Goal: Information Seeking & Learning: Learn about a topic

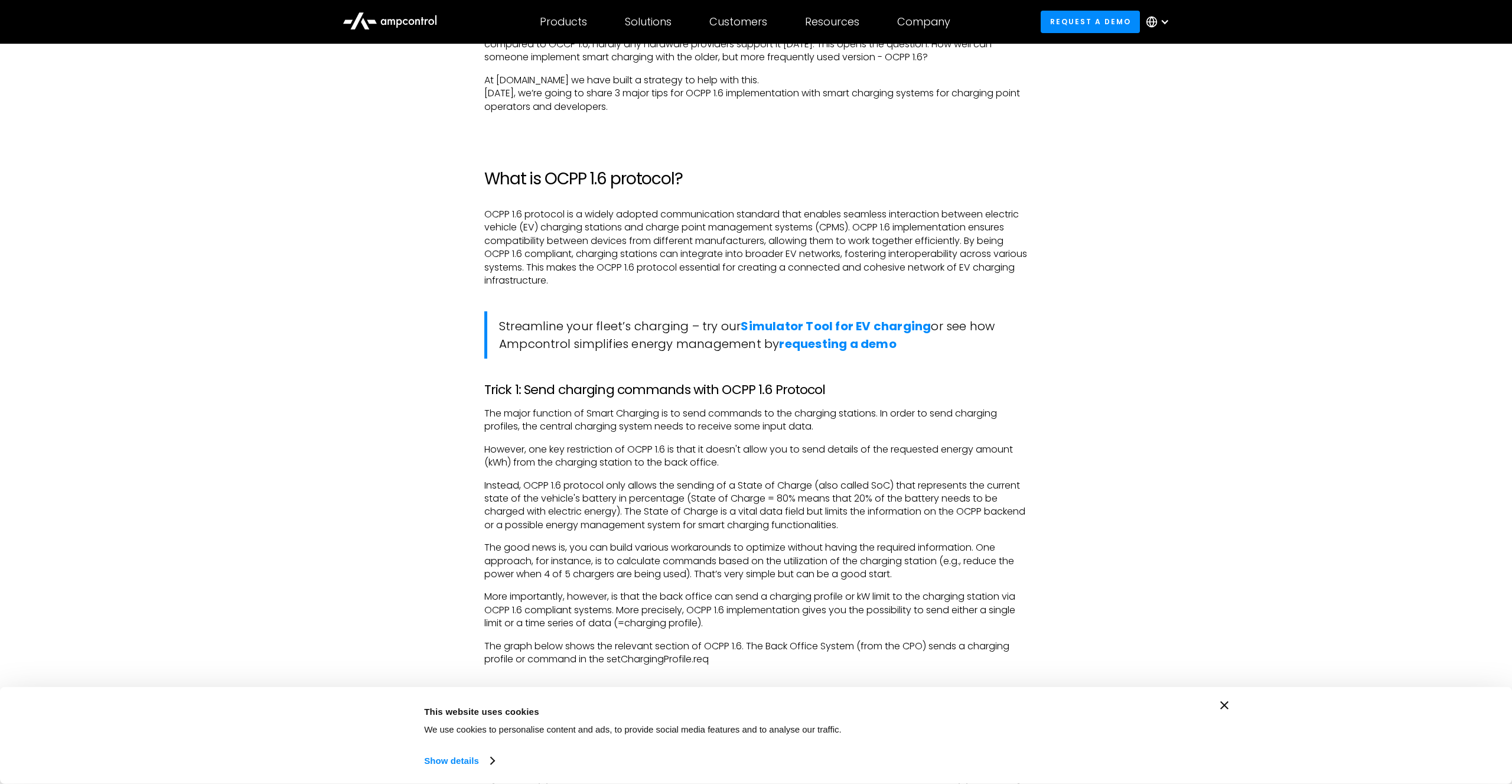
scroll to position [1147, 0]
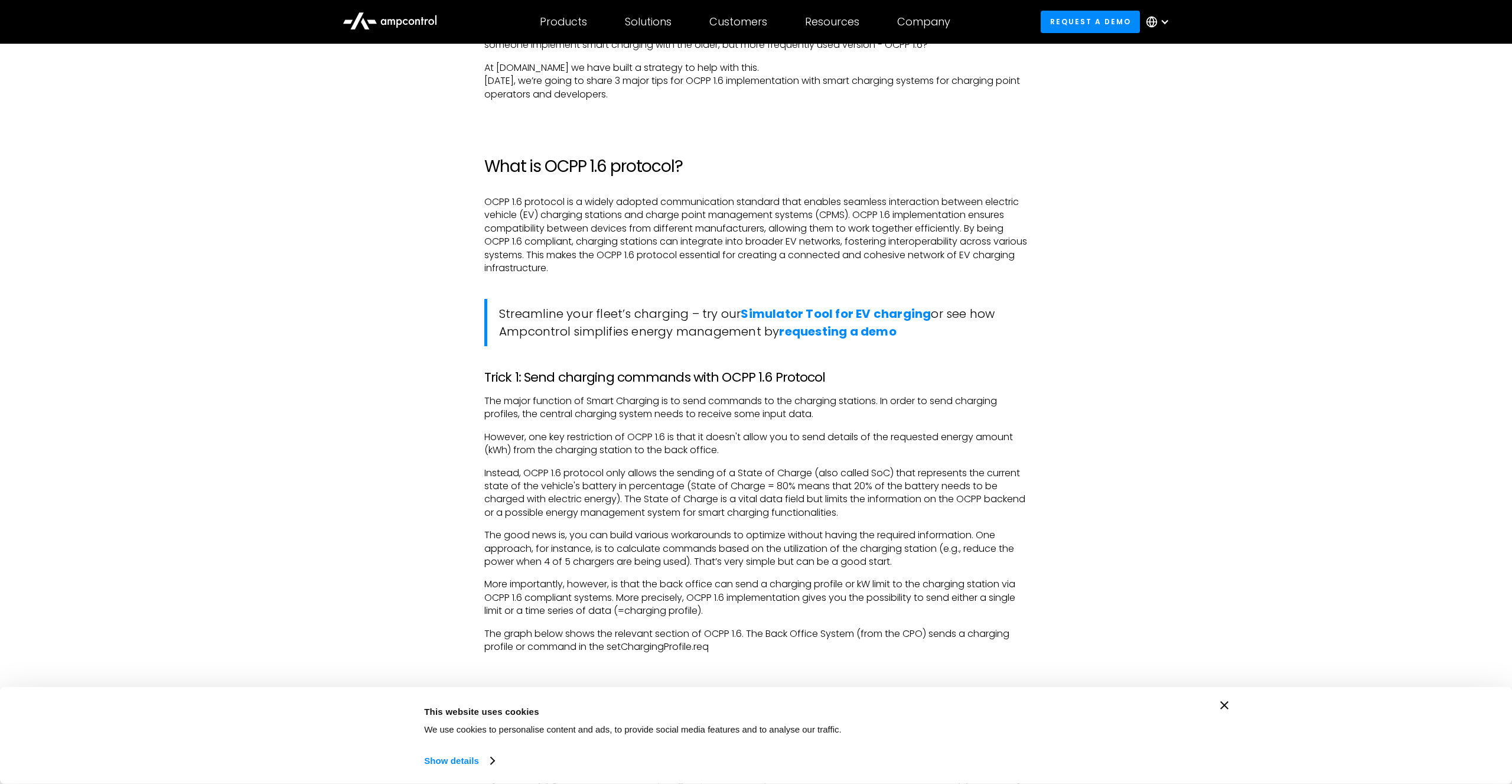
click at [607, 382] on h3 "Trick 1: Send charging commands with OCPP 1.6 Protocol" at bounding box center [756, 378] width 544 height 15
click at [655, 495] on p "Instead, OCPP 1.6 protocol only allows the sending of a State of Charge (also c…" at bounding box center [756, 493] width 544 height 53
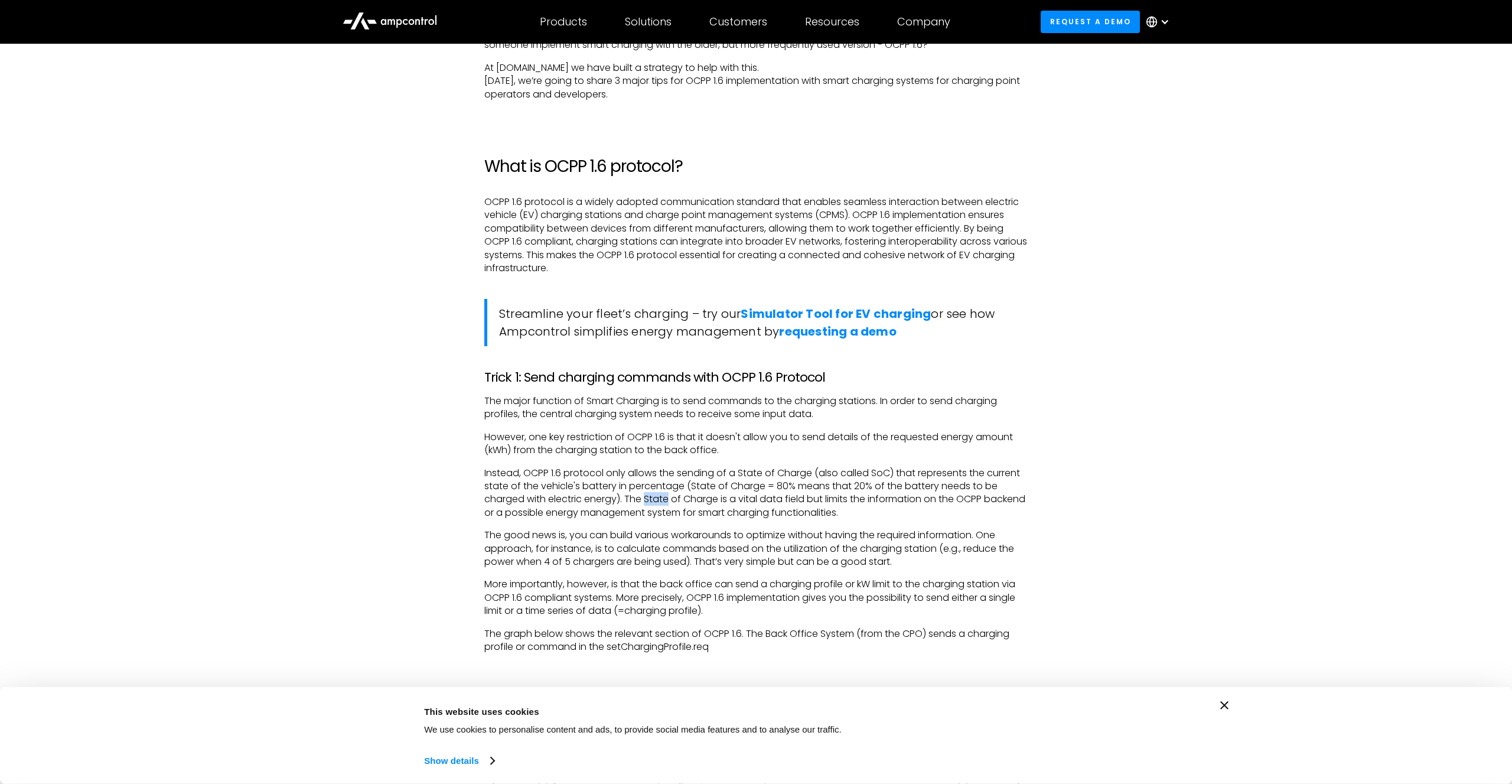
click at [655, 495] on p "Instead, OCPP 1.6 protocol only allows the sending of a State of Charge (also c…" at bounding box center [756, 493] width 544 height 53
click at [792, 498] on p "Instead, OCPP 1.6 protocol only allows the sending of a State of Charge (also c…" at bounding box center [756, 493] width 544 height 53
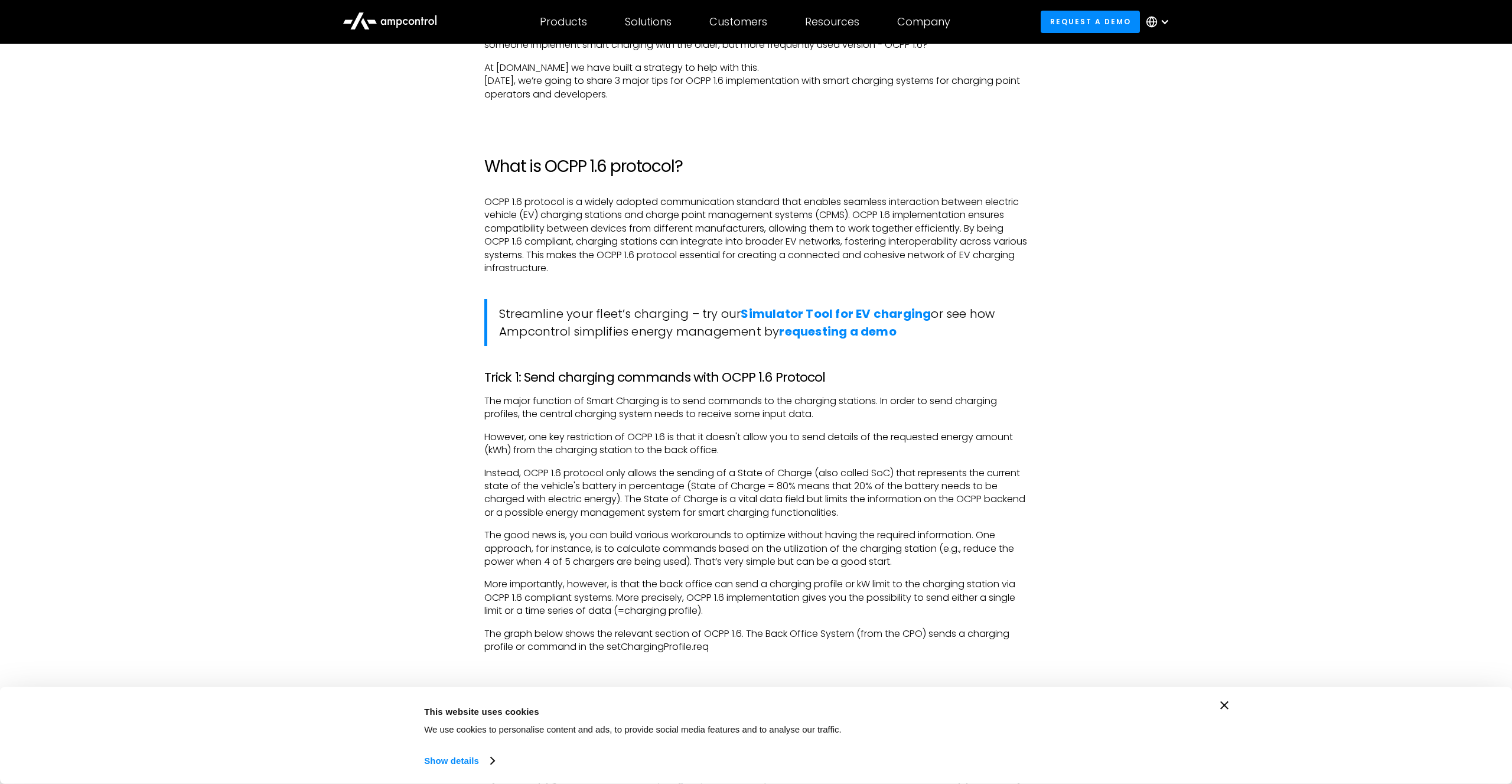
click at [917, 508] on p "Instead, OCPP 1.6 protocol only allows the sending of a State of Charge (also c…" at bounding box center [756, 493] width 544 height 53
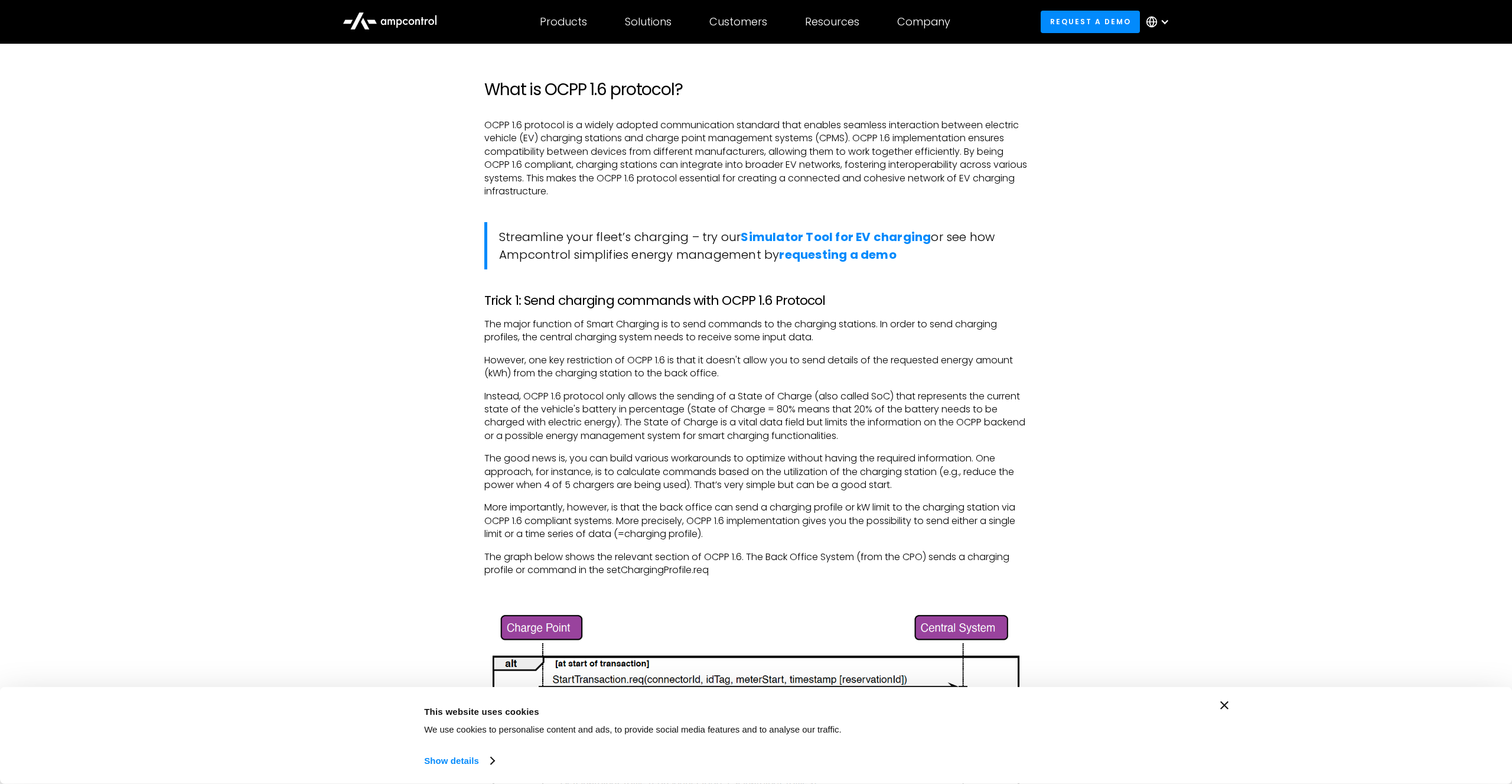
scroll to position [1226, 0]
click at [647, 464] on p "The good news is, you can build various workarounds to optimize without having …" at bounding box center [756, 470] width 544 height 39
click at [845, 459] on p "The good news is, you can build various workarounds to optimize without having …" at bounding box center [756, 470] width 544 height 39
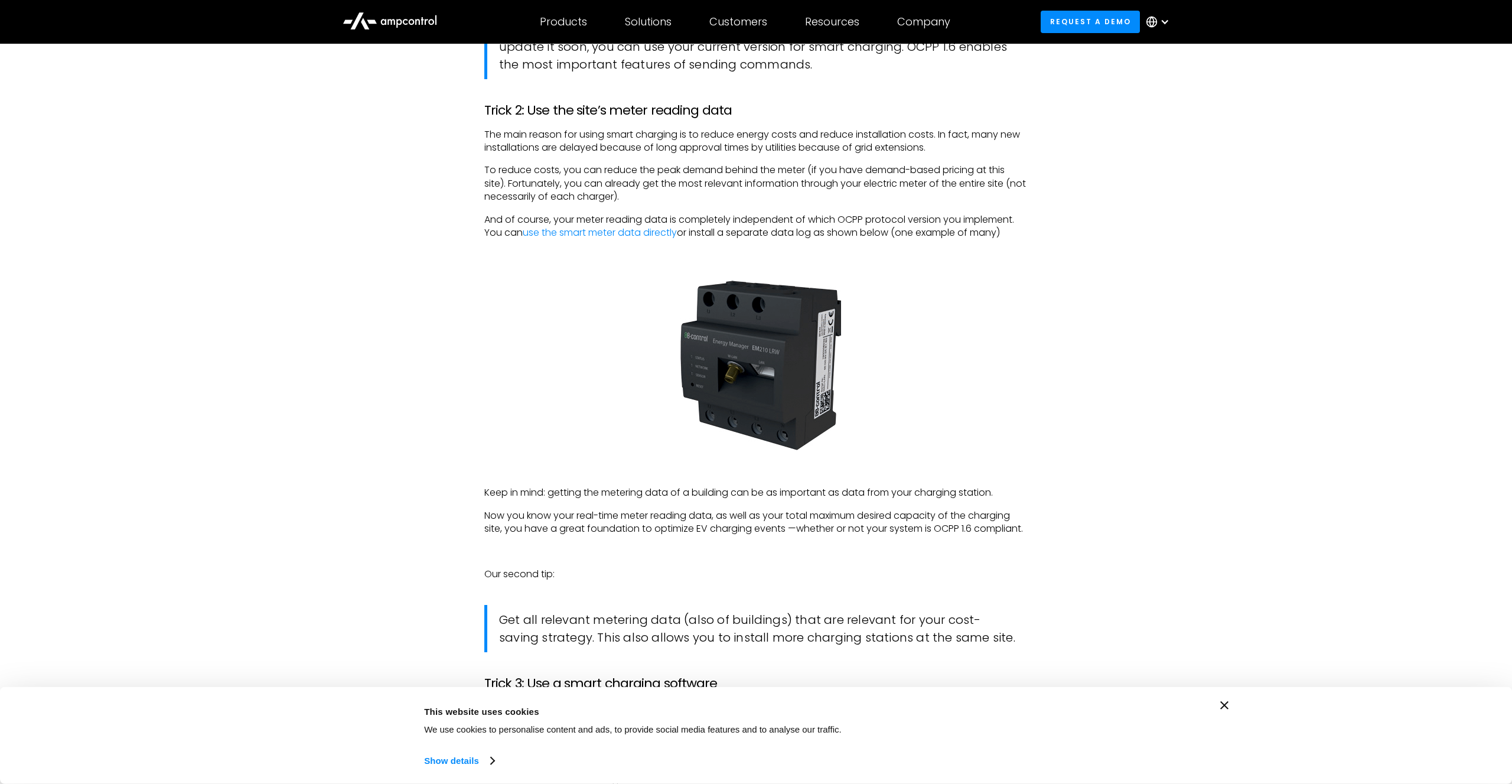
scroll to position [2125, 0]
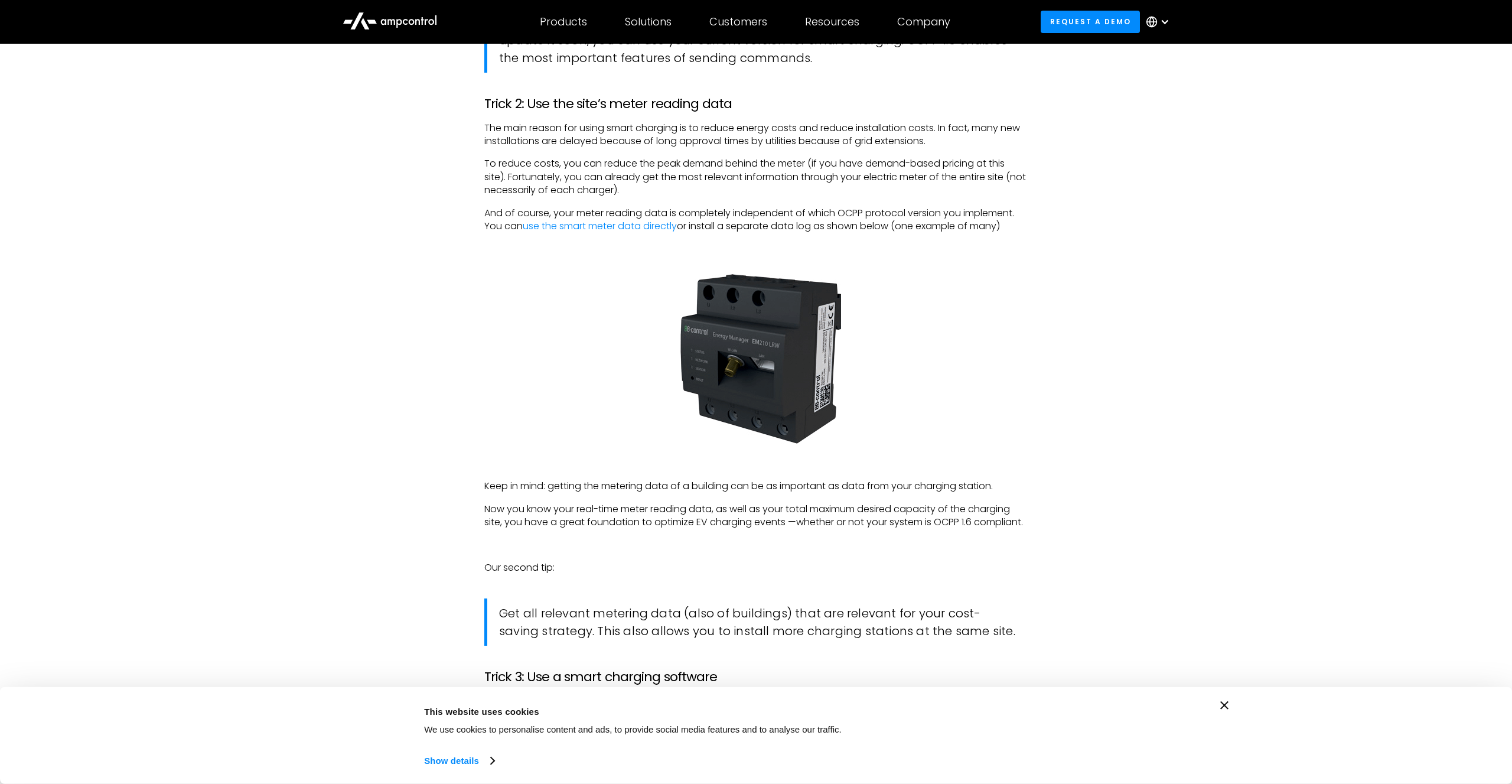
click at [629, 515] on p "Now you know your real-time meter reading data, as well as your total maximum d…" at bounding box center [756, 515] width 544 height 26
click at [716, 512] on p "Now you know your real-time meter reading data, as well as your total maximum d…" at bounding box center [756, 515] width 544 height 26
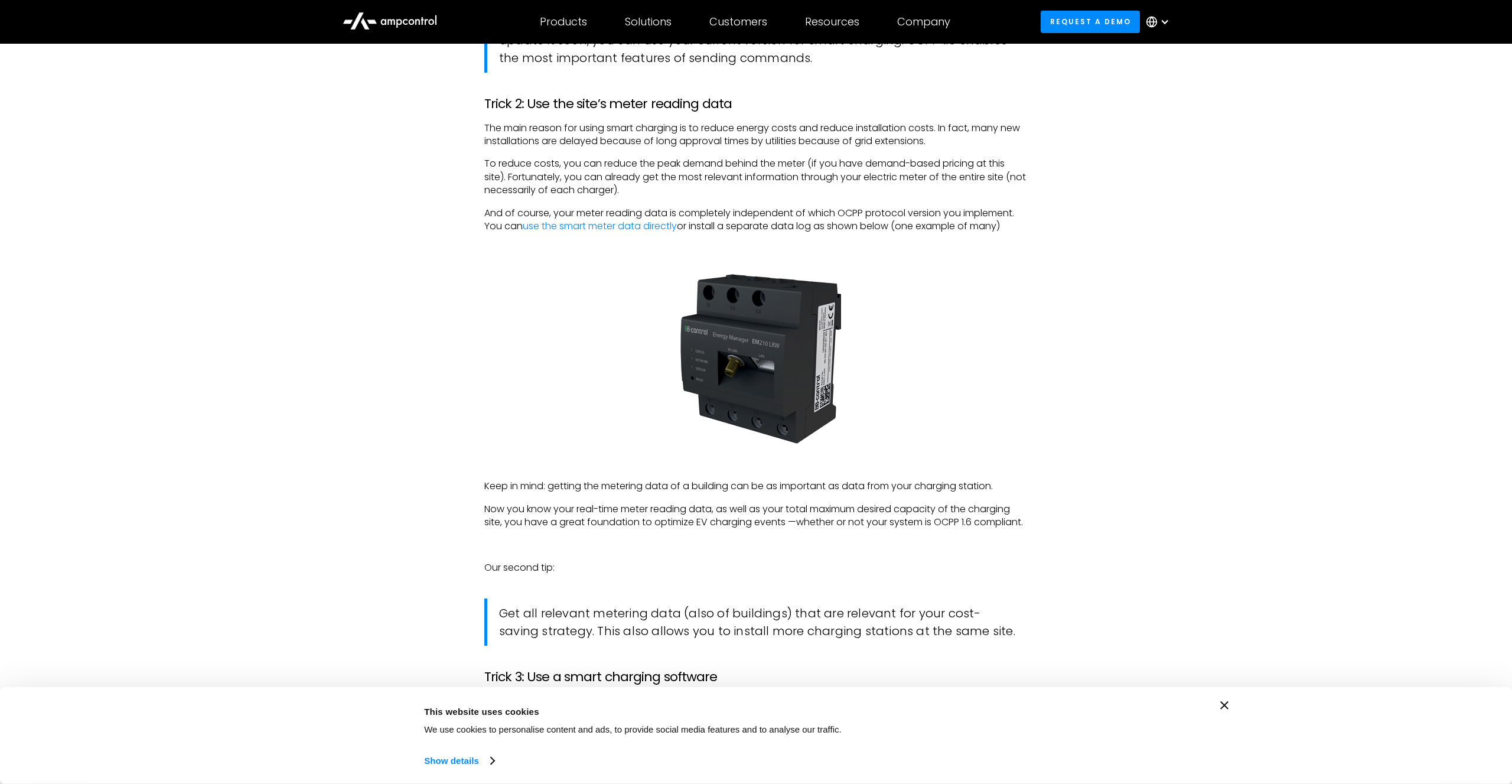
click at [716, 512] on p "Now you know your real-time meter reading data, as well as your total maximum d…" at bounding box center [756, 515] width 544 height 26
click at [1077, 493] on div "‍ A short background on OCPP 1.6 Protocol The Open Charge Point Protocol (OCPP)…" at bounding box center [756, 268] width 850 height 2617
click at [646, 522] on p "Now you know your real-time meter reading data, as well as your total maximum d…" at bounding box center [756, 515] width 544 height 26
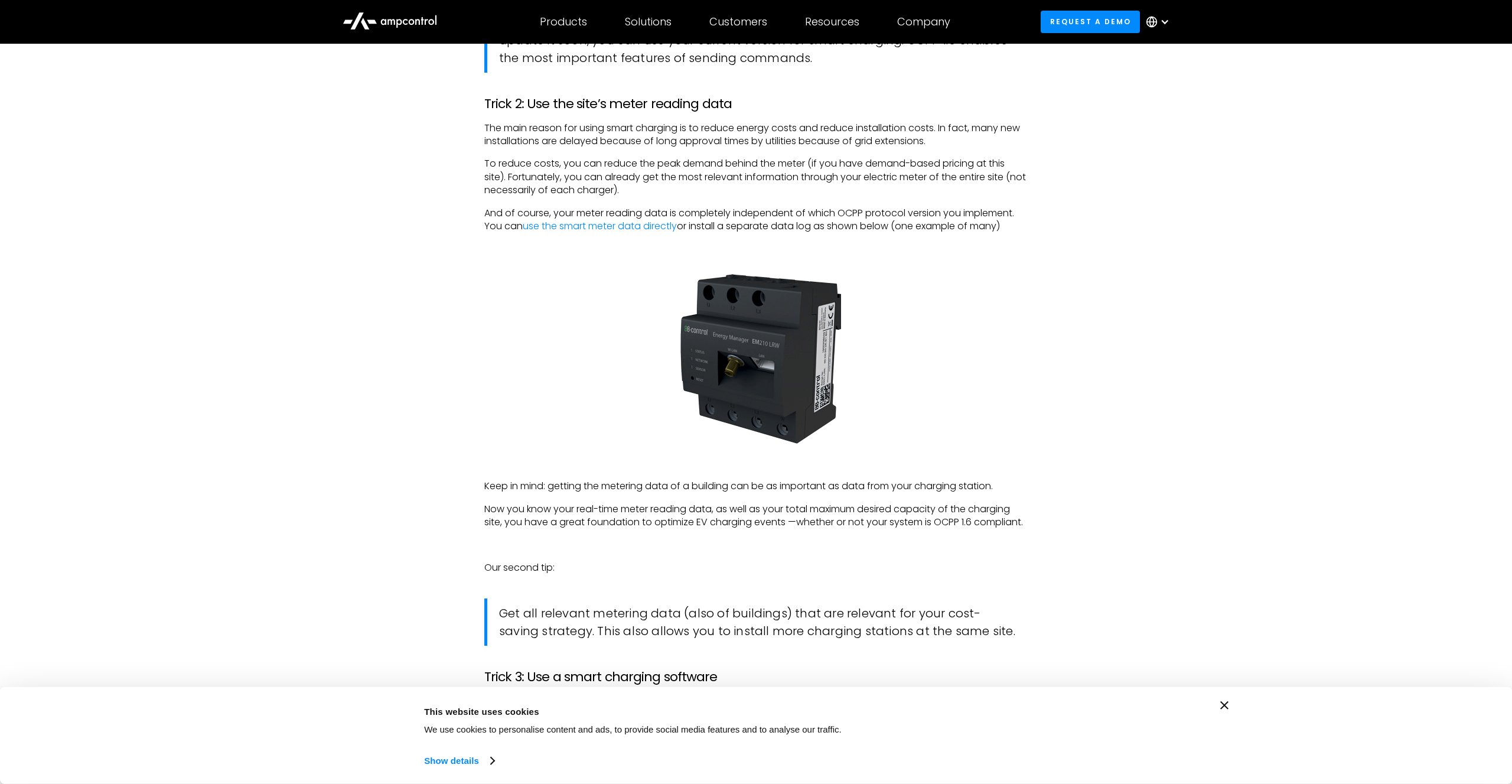
click at [1154, 520] on div "‍ A short background on OCPP 1.6 Protocol The Open Charge Point Protocol (OCPP)…" at bounding box center [756, 268] width 850 height 2617
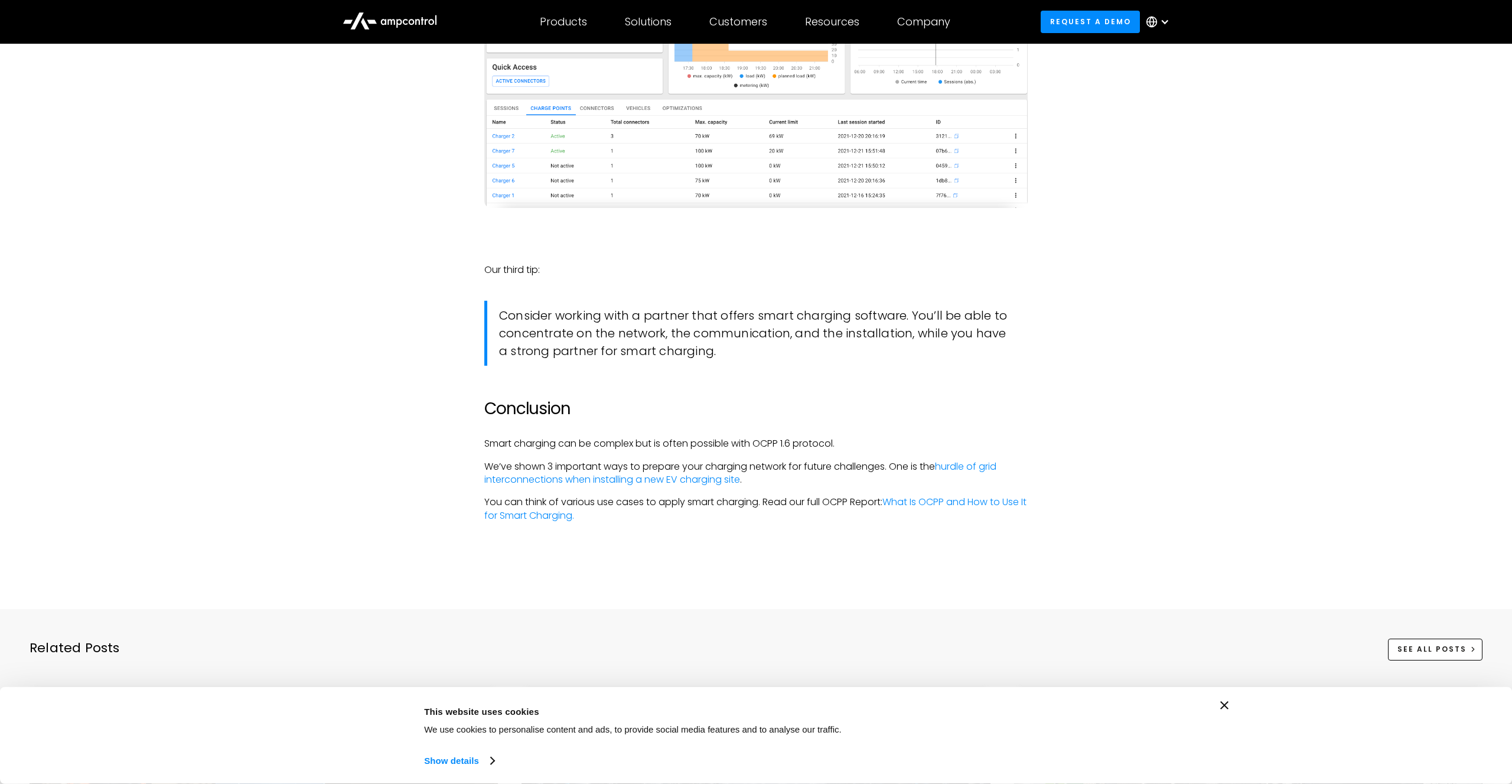
scroll to position [3134, 0]
